Goal: Task Accomplishment & Management: Manage account settings

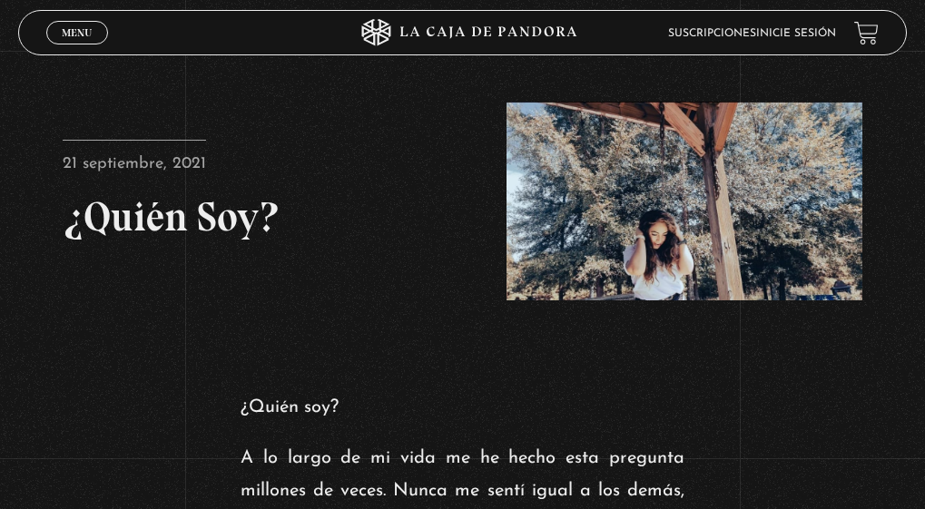
click at [783, 34] on link "Inicie sesión" at bounding box center [796, 33] width 80 height 11
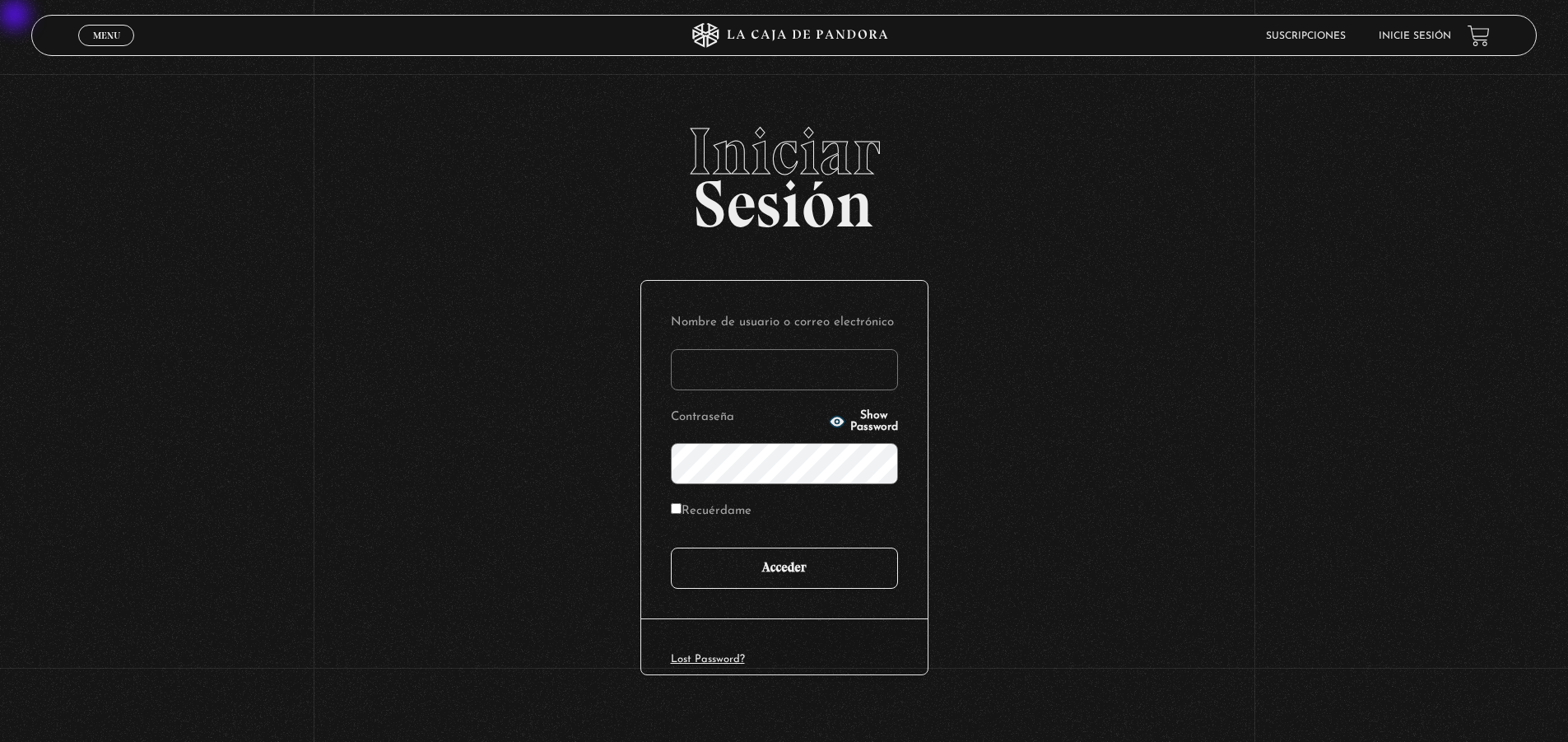
type input "lauris_g_g@hotmail.com"
click at [795, 461] on input "Acceder" at bounding box center [784, 568] width 227 height 41
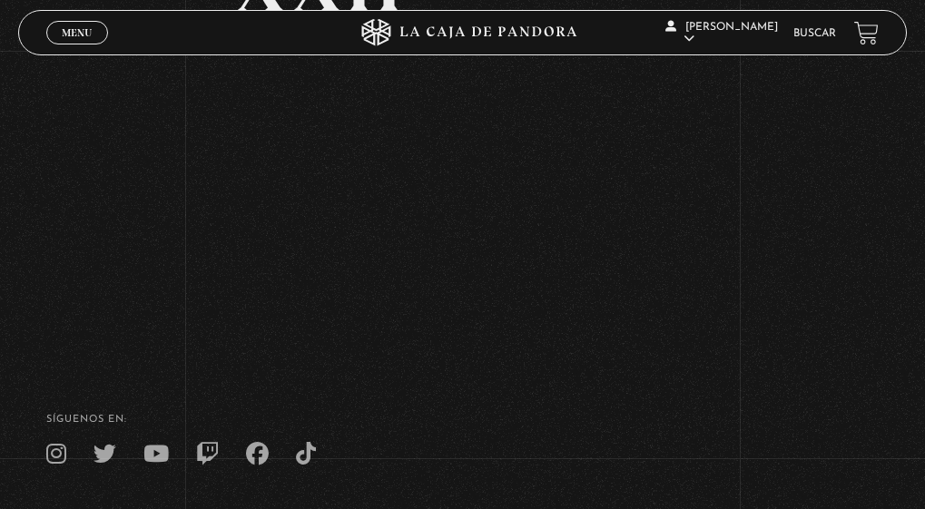
scroll to position [309, 0]
